Goal: Navigation & Orientation: Understand site structure

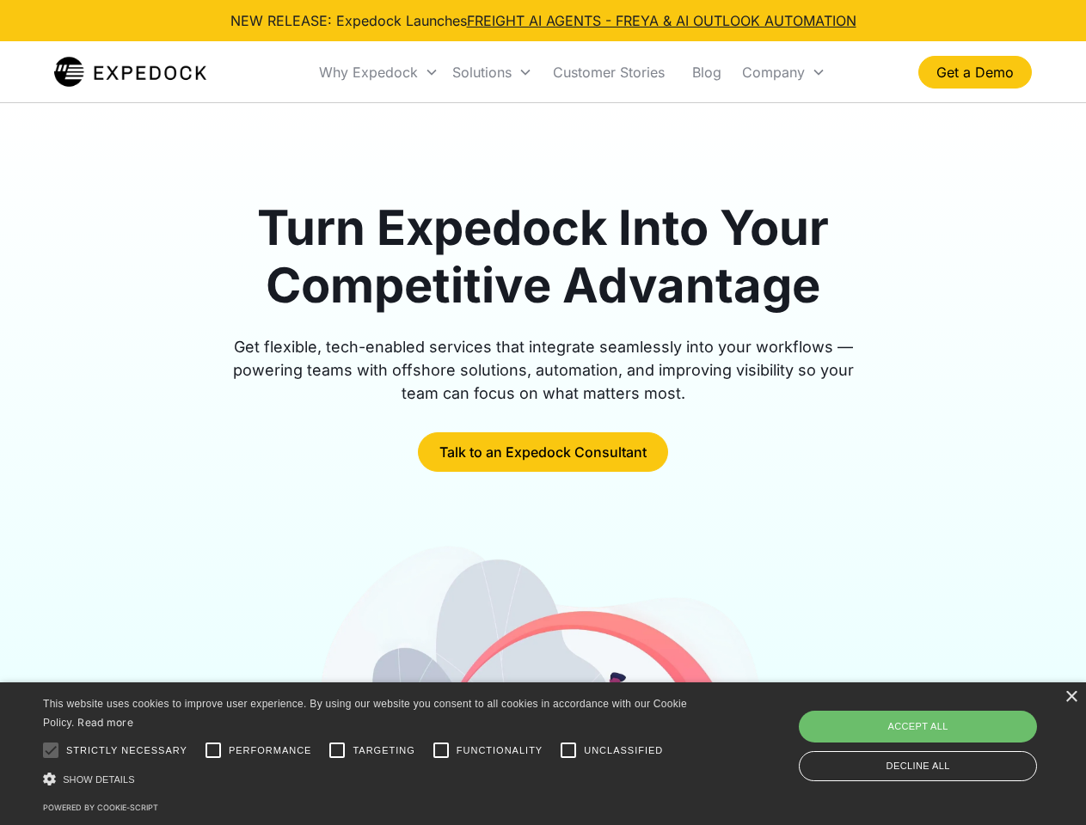
click at [379, 72] on div "Why Expedock" at bounding box center [368, 72] width 99 height 17
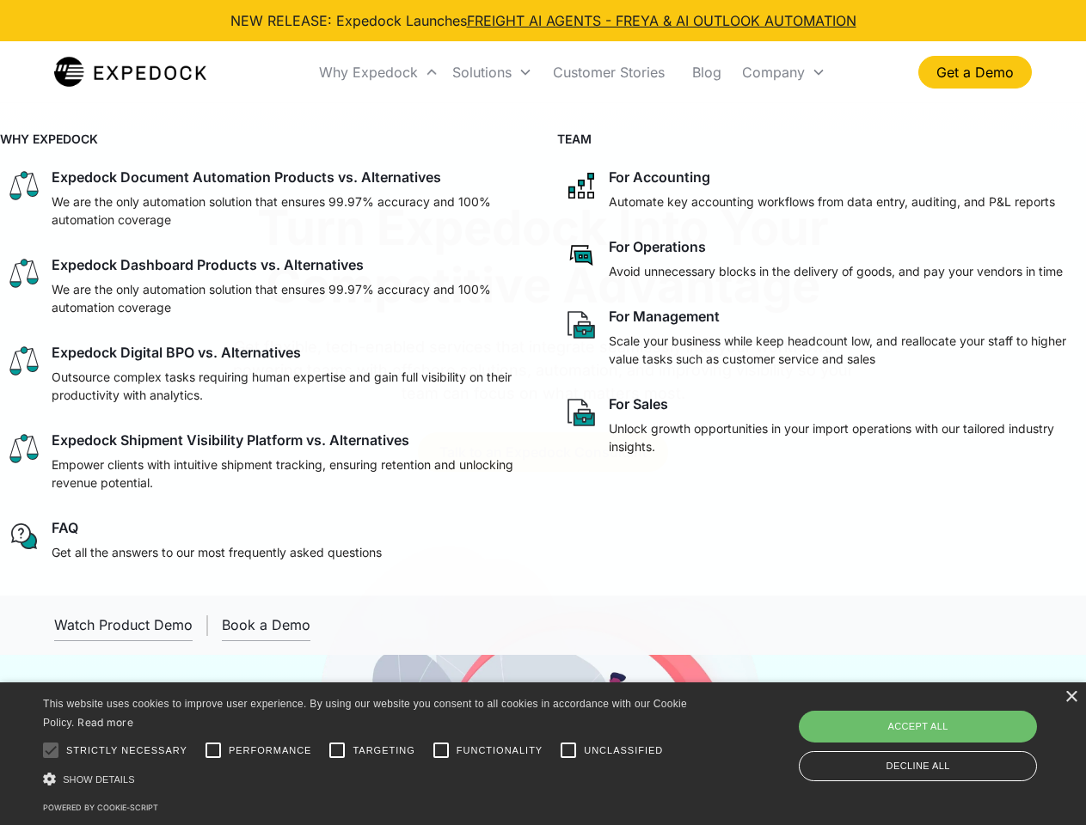
click at [492, 72] on div "Solutions" at bounding box center [481, 72] width 59 height 17
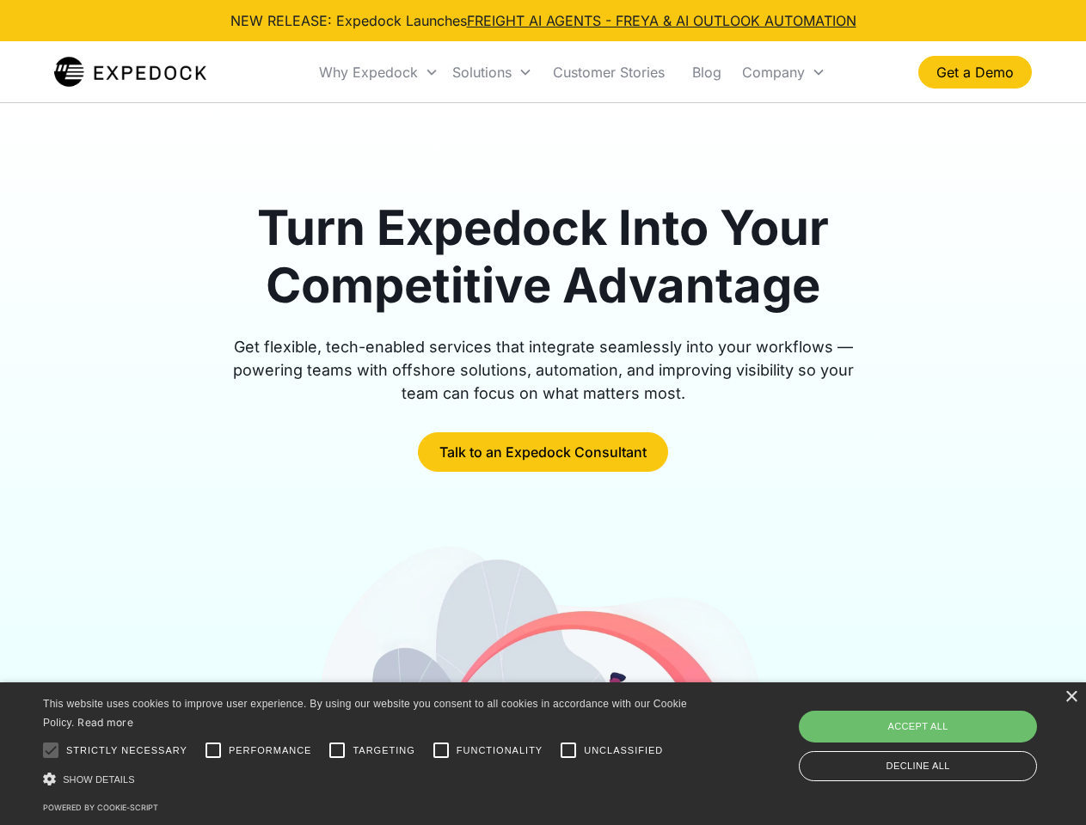
click at [783, 72] on div "Company" at bounding box center [773, 72] width 63 height 17
click at [51, 750] on div at bounding box center [51, 750] width 34 height 34
click at [213, 750] on input "Performance" at bounding box center [213, 750] width 34 height 34
checkbox input "true"
click at [337, 750] on input "Targeting" at bounding box center [337, 750] width 34 height 34
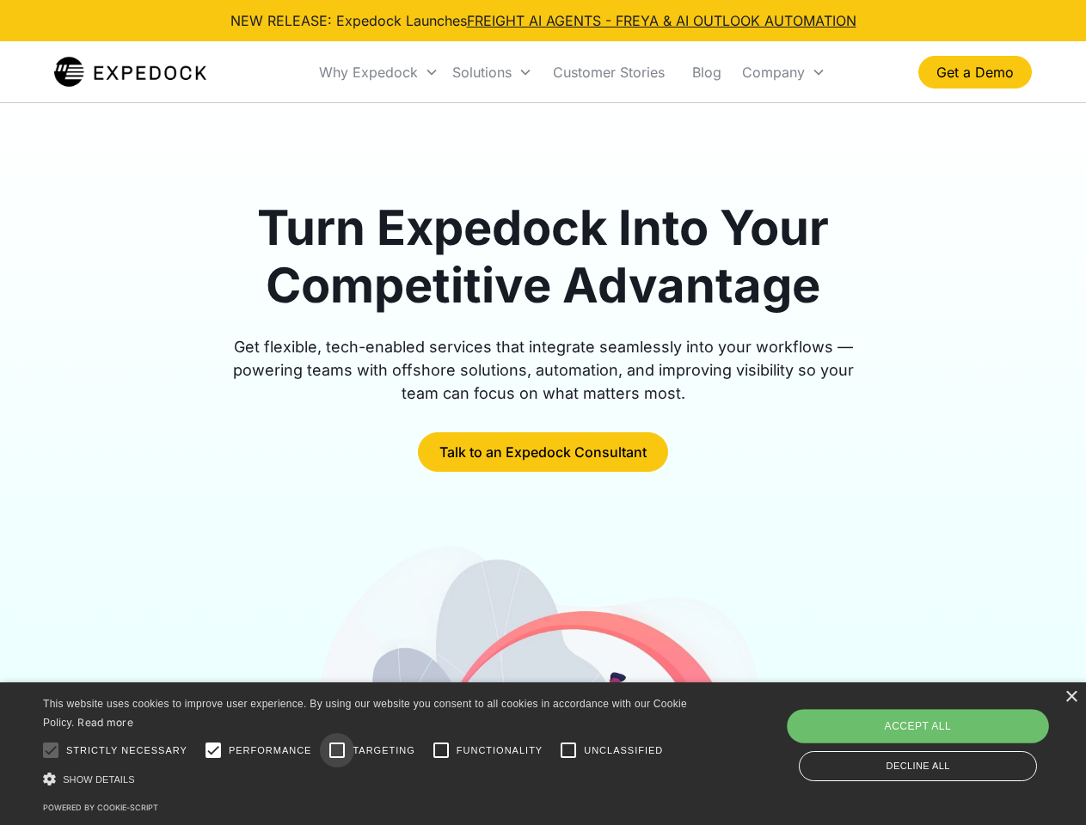
checkbox input "true"
click at [441, 750] on input "Functionality" at bounding box center [441, 750] width 34 height 34
checkbox input "true"
click at [568, 750] on input "Unclassified" at bounding box center [568, 750] width 34 height 34
checkbox input "true"
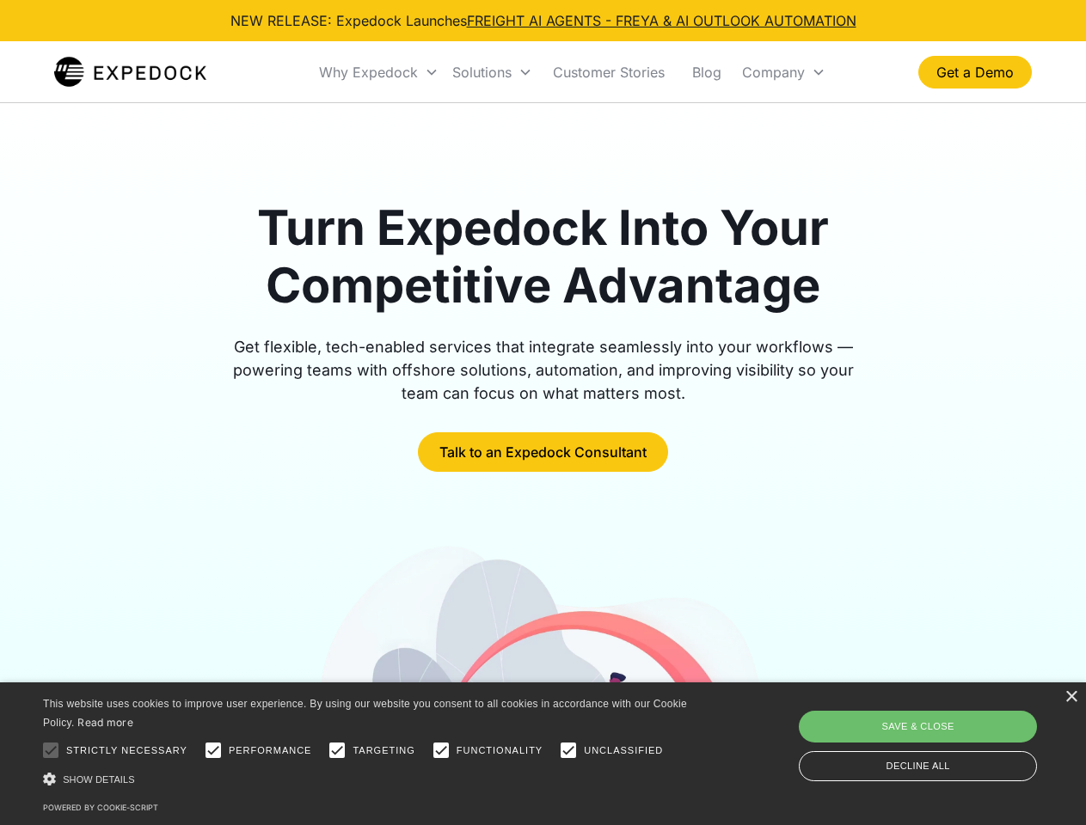
click at [368, 779] on div "Show details Hide details" at bounding box center [368, 779] width 650 height 18
